Goal: Complete application form

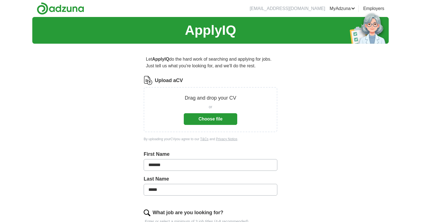
click at [206, 119] on button "Choose file" at bounding box center [210, 119] width 53 height 12
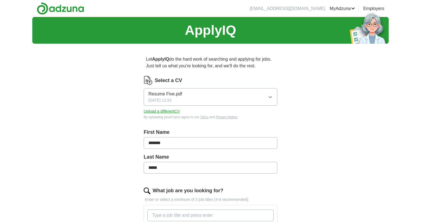
click at [172, 110] on button "Upload a different CV" at bounding box center [162, 111] width 36 height 6
click at [169, 112] on button "Upload a different CV" at bounding box center [162, 111] width 36 height 6
click at [160, 112] on button "Upload a different CV" at bounding box center [162, 111] width 36 height 6
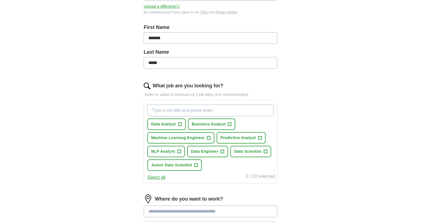
scroll to position [105, 0]
click at [180, 124] on span "+" at bounding box center [179, 124] width 3 height 4
click at [226, 124] on button "Business Analyst +" at bounding box center [212, 123] width 48 height 11
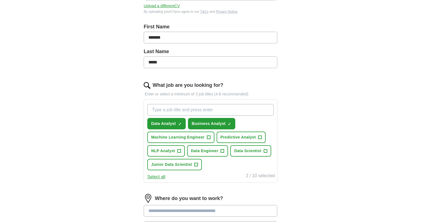
click at [250, 139] on span "Predictive Analyst" at bounding box center [237, 137] width 35 height 6
click at [222, 150] on span "+" at bounding box center [222, 151] width 3 height 4
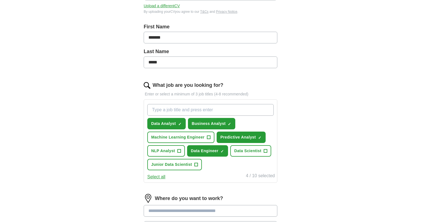
click at [177, 150] on button "NLP Analyst +" at bounding box center [166, 150] width 38 height 11
click at [194, 165] on button "Junior Data Scientist +" at bounding box center [174, 164] width 55 height 11
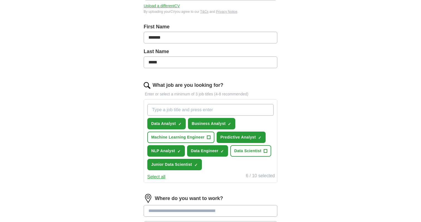
click at [258, 152] on span "Data Scientist" at bounding box center [247, 151] width 27 height 6
click at [205, 138] on button "Machine Learning Engineer +" at bounding box center [180, 137] width 67 height 11
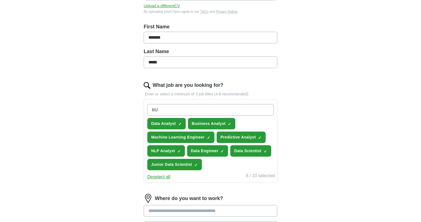
type input "b"
type input "Business Intelligence Analsyt"
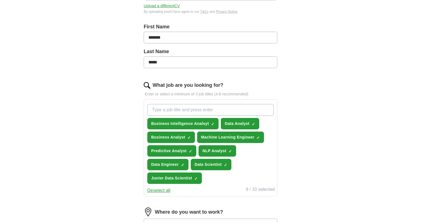
click at [216, 111] on input "What job are you looking for?" at bounding box center [210, 110] width 126 height 12
type input "Consultant"
type input "\"
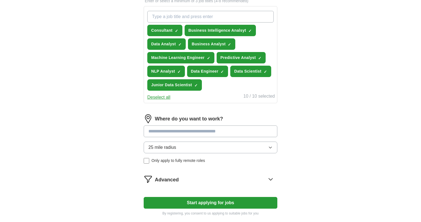
scroll to position [210, 0]
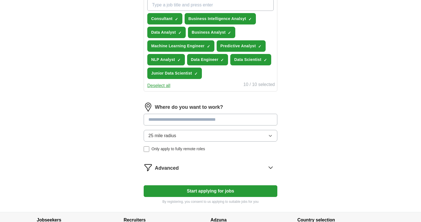
click at [238, 118] on input at bounding box center [211, 120] width 134 height 12
type input "*"
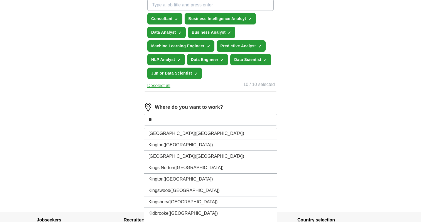
type input "*"
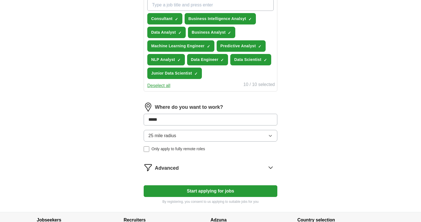
type input "******"
click at [253, 135] on div "Where do you want to work? ****** 25 mile radius Only apply to fully remote rol…" at bounding box center [211, 130] width 134 height 54
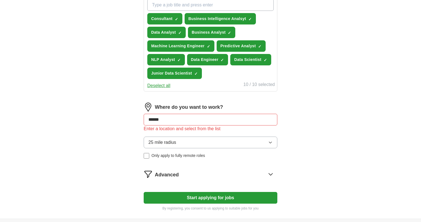
click at [215, 121] on input "******" at bounding box center [211, 120] width 134 height 12
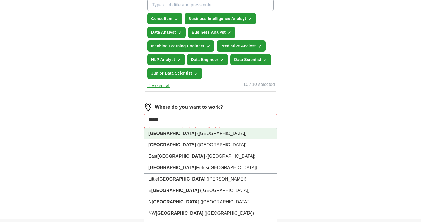
click at [182, 136] on li "[GEOGRAPHIC_DATA] ([GEOGRAPHIC_DATA])" at bounding box center [210, 133] width 133 height 11
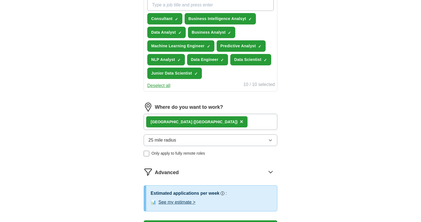
click at [197, 125] on div "[GEOGRAPHIC_DATA] ([GEOGRAPHIC_DATA]) ×" at bounding box center [211, 122] width 134 height 16
click at [198, 122] on div "[GEOGRAPHIC_DATA] ([GEOGRAPHIC_DATA]) ×" at bounding box center [211, 122] width 134 height 16
click at [200, 122] on div "[GEOGRAPHIC_DATA] ([GEOGRAPHIC_DATA]) ×" at bounding box center [211, 122] width 134 height 16
click at [193, 122] on div "[GEOGRAPHIC_DATA] ([GEOGRAPHIC_DATA]) ×" at bounding box center [211, 122] width 134 height 16
click at [185, 122] on div "[GEOGRAPHIC_DATA] ([GEOGRAPHIC_DATA]) ×" at bounding box center [211, 122] width 134 height 16
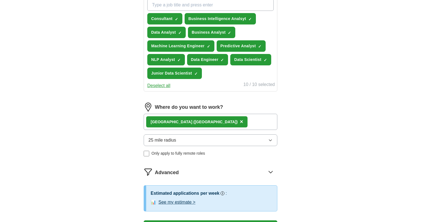
click at [197, 145] on button "25 mile radius" at bounding box center [211, 140] width 134 height 12
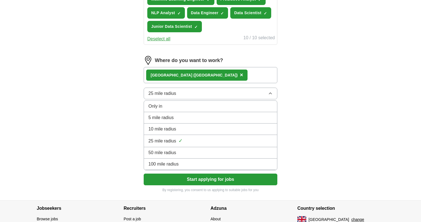
scroll to position [274, 0]
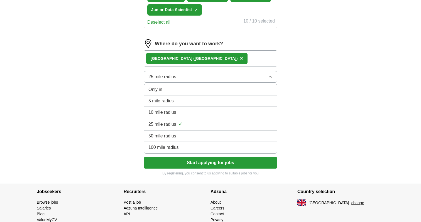
click at [176, 146] on span "100 mile radius" at bounding box center [163, 147] width 30 height 7
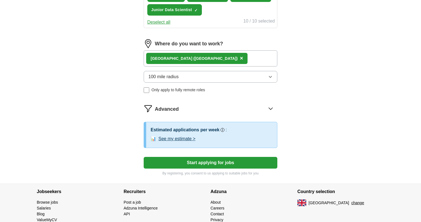
click at [195, 63] on div "[GEOGRAPHIC_DATA] ([GEOGRAPHIC_DATA]) ×" at bounding box center [211, 58] width 134 height 16
click at [198, 57] on div "[GEOGRAPHIC_DATA] ([GEOGRAPHIC_DATA]) ×" at bounding box center [211, 58] width 134 height 16
click at [252, 75] on button "100 mile radius" at bounding box center [211, 77] width 134 height 12
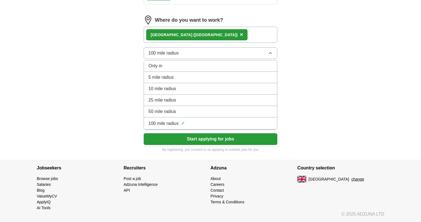
scroll to position [297, 0]
click at [211, 125] on div "100 mile radius ✓" at bounding box center [210, 124] width 124 height 8
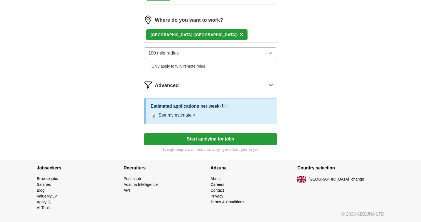
click at [238, 51] on button "100 mile radius" at bounding box center [211, 53] width 134 height 12
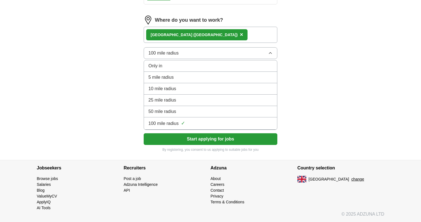
click at [209, 127] on li "100 mile radius ✓" at bounding box center [210, 123] width 133 height 12
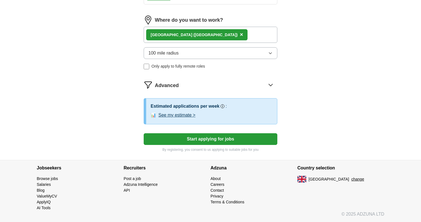
click at [270, 83] on icon at bounding box center [270, 84] width 9 height 9
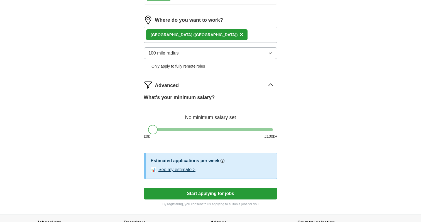
scroll to position [330, 0]
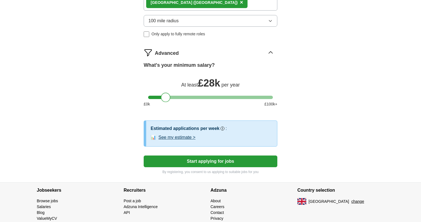
drag, startPoint x: 154, startPoint y: 97, endPoint x: 167, endPoint y: 102, distance: 13.9
click at [167, 102] on div at bounding box center [165, 97] width 9 height 9
click at [191, 162] on button "Start applying for jobs" at bounding box center [211, 162] width 134 height 12
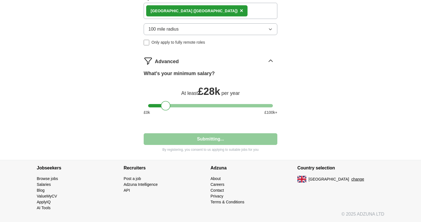
scroll to position [321, 0]
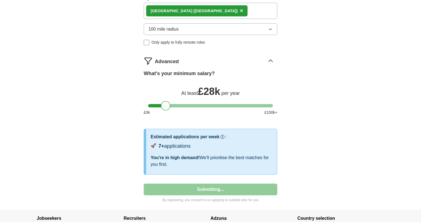
select select "**"
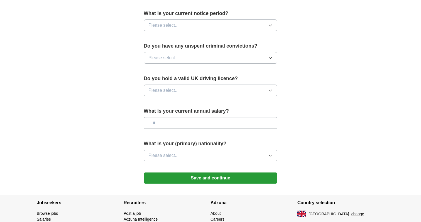
scroll to position [0, 0]
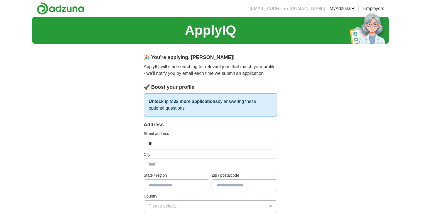
type input "*"
type input "**********"
type input "******"
type input "*******"
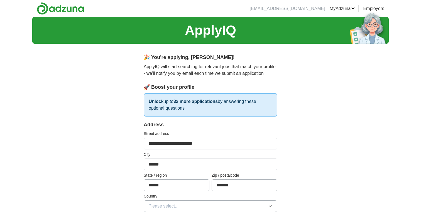
click at [257, 201] on button "Please select..." at bounding box center [211, 206] width 134 height 12
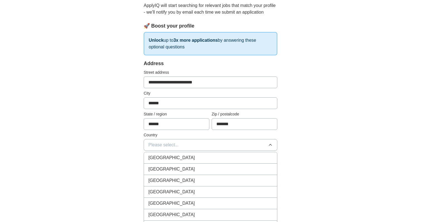
scroll to position [76, 0]
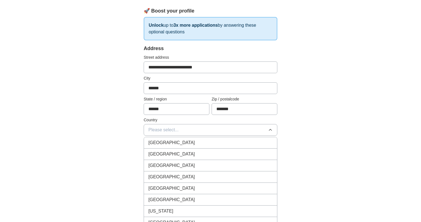
click at [176, 144] on span "[GEOGRAPHIC_DATA]" at bounding box center [171, 142] width 46 height 7
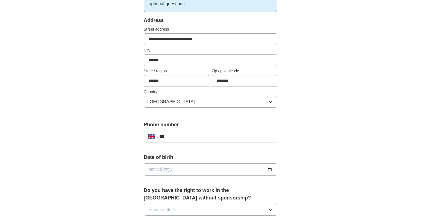
scroll to position [129, 0]
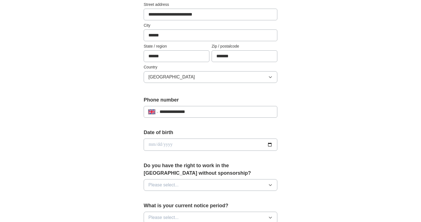
type input "**********"
click at [151, 144] on input "date" at bounding box center [211, 145] width 134 height 12
click at [166, 145] on input "**********" at bounding box center [211, 145] width 134 height 12
type input "**********"
click at [197, 156] on form "**********" at bounding box center [211, 186] width 134 height 389
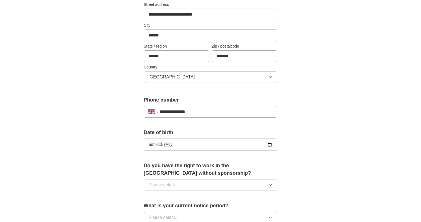
click at [199, 188] on button "Please select..." at bounding box center [211, 185] width 134 height 12
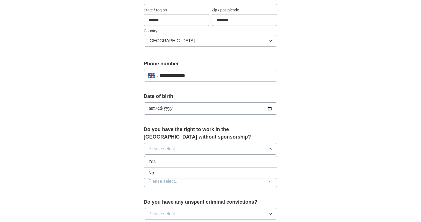
scroll to position [182, 0]
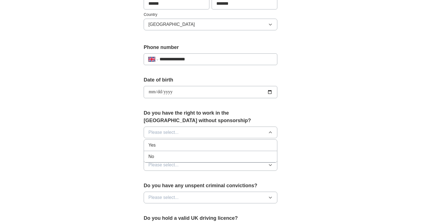
click at [166, 143] on div "Yes" at bounding box center [210, 145] width 124 height 7
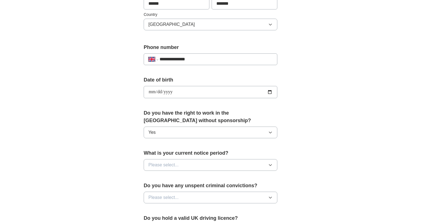
click at [190, 166] on button "Please select..." at bounding box center [211, 165] width 134 height 12
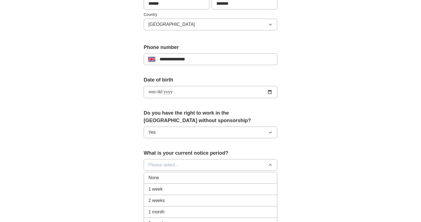
click at [167, 191] on div "1 week" at bounding box center [210, 189] width 124 height 7
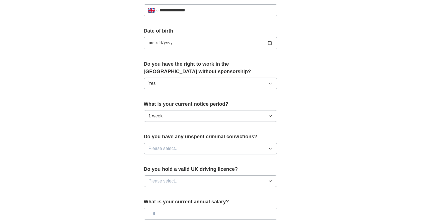
scroll to position [239, 0]
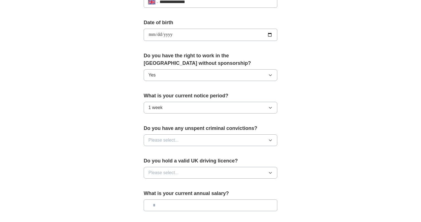
click at [200, 139] on button "Please select..." at bounding box center [211, 140] width 134 height 12
click at [173, 165] on div "No" at bounding box center [210, 164] width 124 height 7
click at [195, 172] on button "Please select..." at bounding box center [211, 173] width 134 height 12
click at [176, 194] on li "No" at bounding box center [210, 196] width 133 height 11
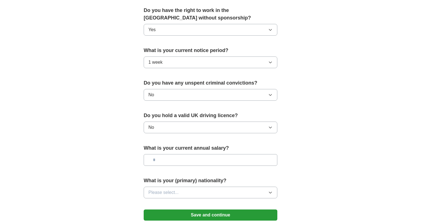
click at [185, 159] on input "text" at bounding box center [211, 160] width 134 height 12
click at [190, 193] on button "Please select..." at bounding box center [211, 193] width 134 height 12
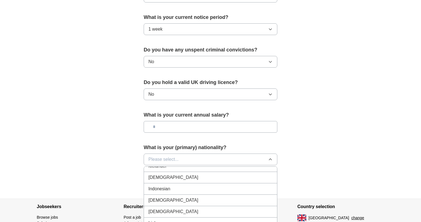
scroll to position [900, 0]
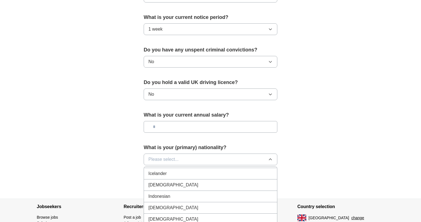
click at [159, 184] on span "[DEMOGRAPHIC_DATA]" at bounding box center [173, 185] width 50 height 7
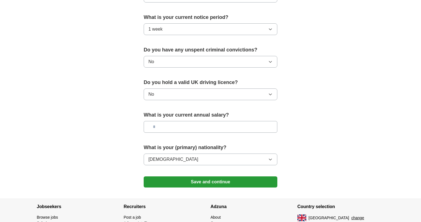
click at [199, 182] on button "Save and continue" at bounding box center [211, 181] width 134 height 11
